Goal: Task Accomplishment & Management: Complete application form

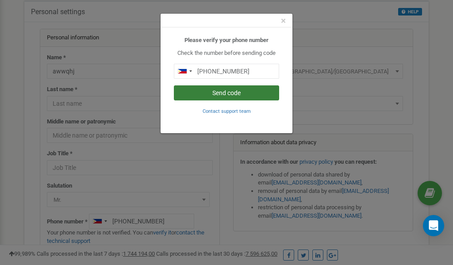
click at [239, 93] on button "Send code" at bounding box center [226, 92] width 105 height 15
